Goal: Obtain resource: Download file/media

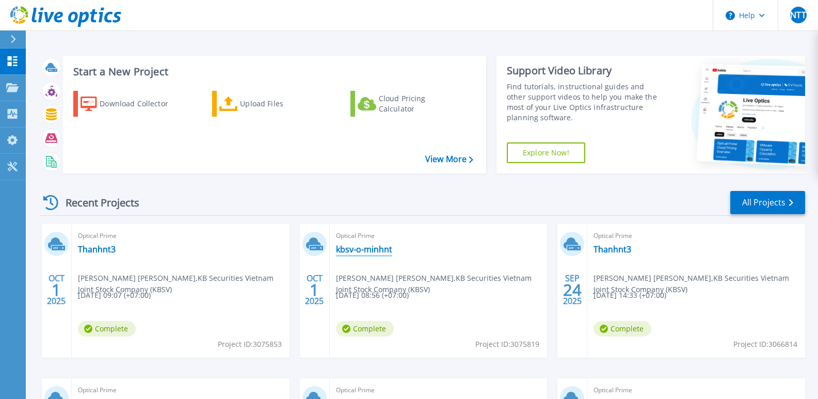
click at [358, 248] on link "kbsv-o-minhnt" at bounding box center [364, 249] width 56 height 10
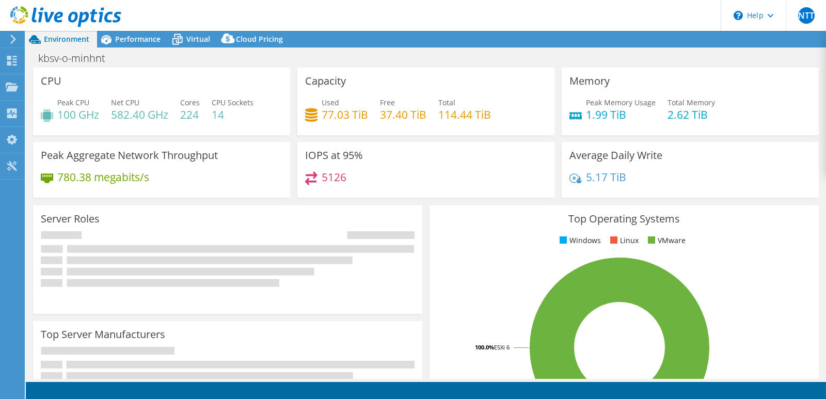
select select "USD"
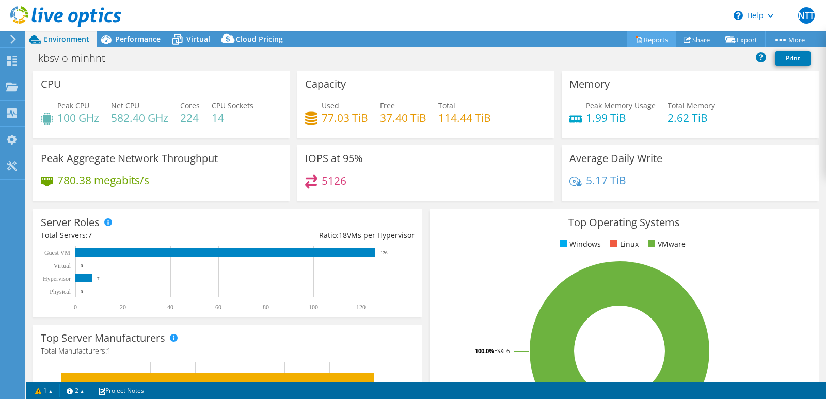
click at [646, 43] on link "Reports" at bounding box center [652, 39] width 50 height 16
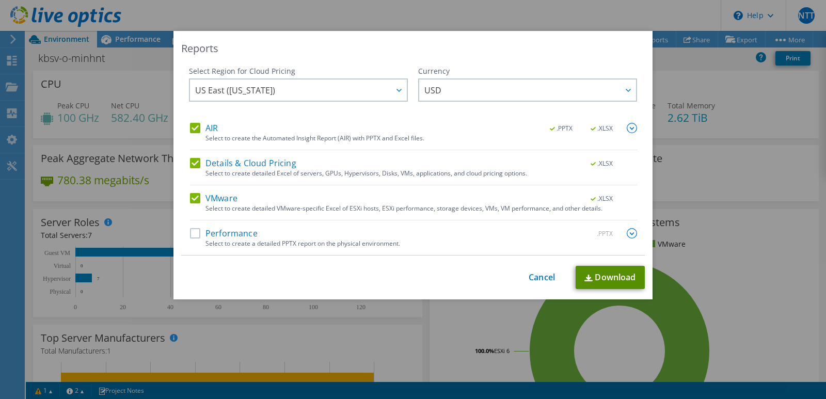
click at [609, 276] on link "Download" at bounding box center [610, 277] width 69 height 23
click at [535, 278] on link "Cancel" at bounding box center [542, 278] width 26 height 10
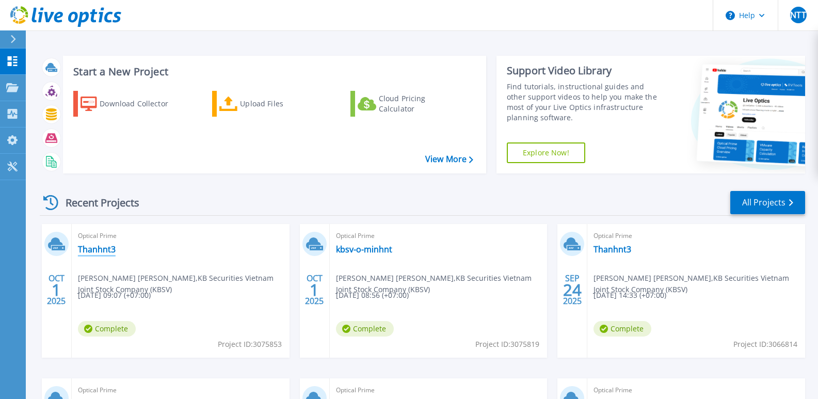
click at [98, 248] on link "Thanhnt3" at bounding box center [97, 249] width 38 height 10
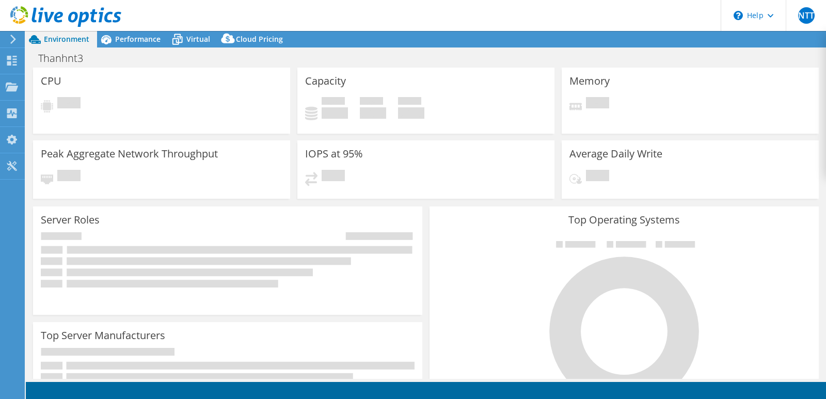
select select "USD"
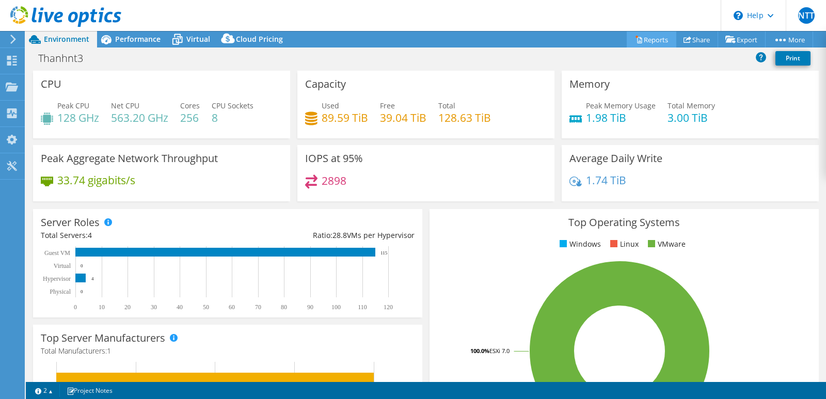
click at [644, 39] on link "Reports" at bounding box center [652, 39] width 50 height 16
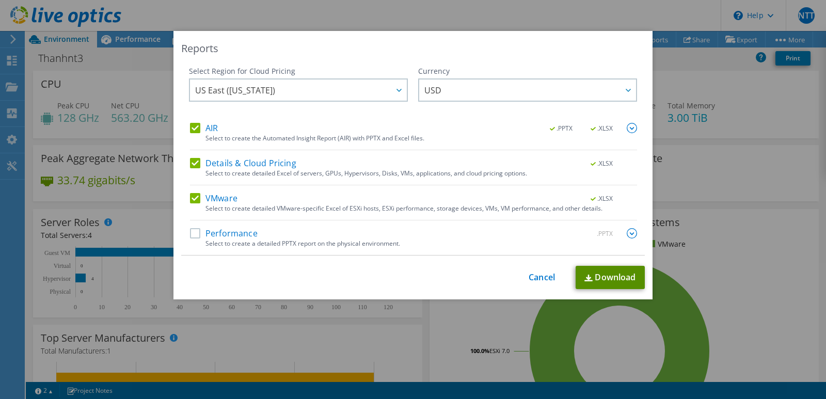
click at [605, 276] on link "Download" at bounding box center [610, 277] width 69 height 23
drag, startPoint x: 461, startPoint y: 40, endPoint x: 373, endPoint y: 46, distance: 88.6
click at [373, 46] on div "Reports Select Region for Cloud Pricing Asia Pacific (Hong Kong) Asia Pacific (…" at bounding box center [412, 165] width 479 height 269
click at [625, 279] on link "Download" at bounding box center [610, 277] width 69 height 23
click at [539, 278] on link "Cancel" at bounding box center [542, 278] width 26 height 10
